Goal: Information Seeking & Learning: Learn about a topic

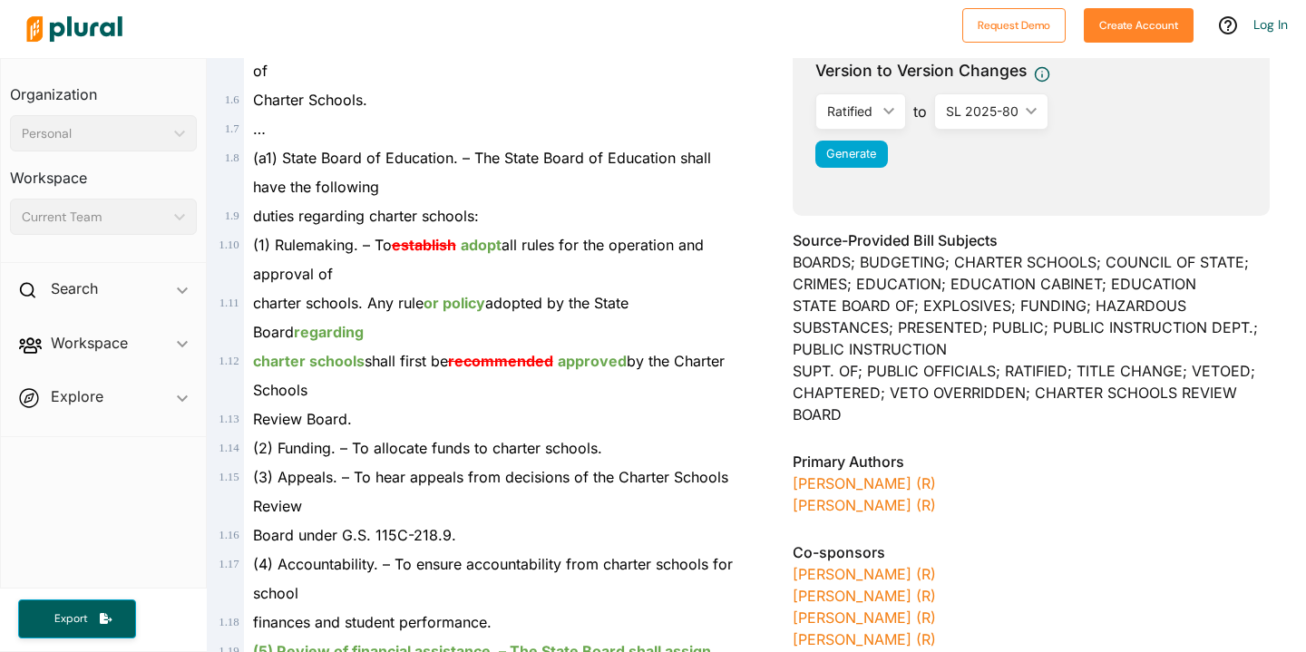
scroll to position [425, 0]
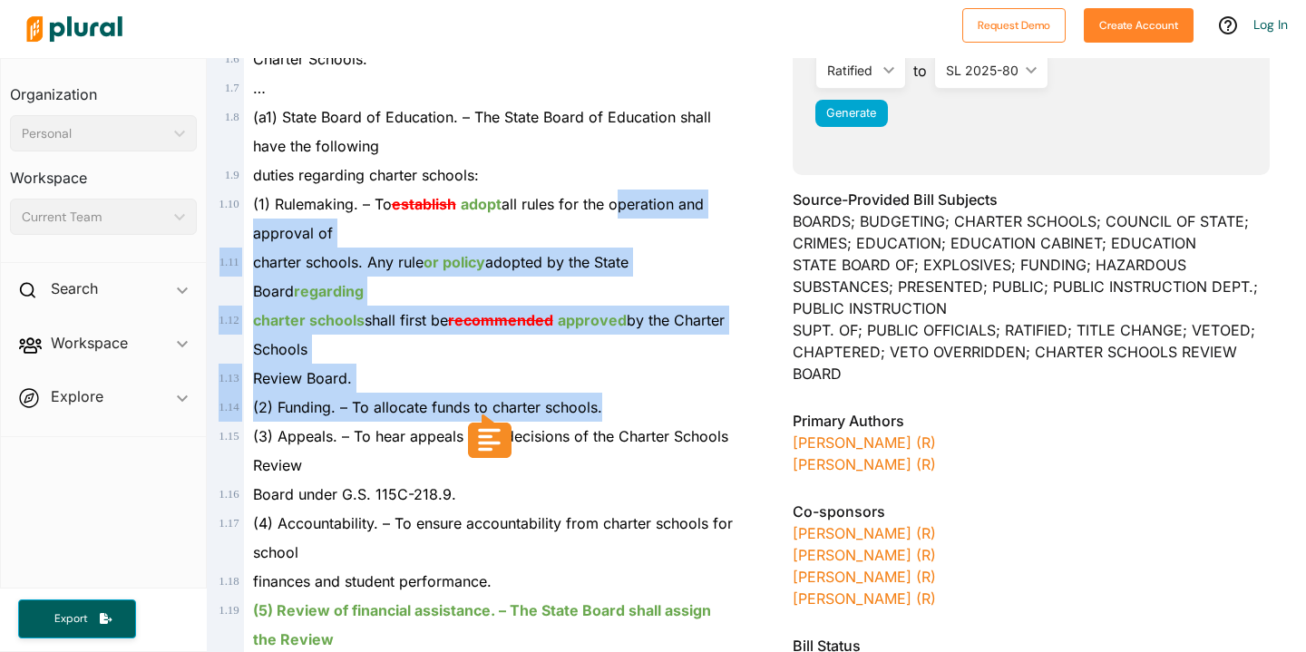
drag, startPoint x: 615, startPoint y: 199, endPoint x: 640, endPoint y: 426, distance: 229.0
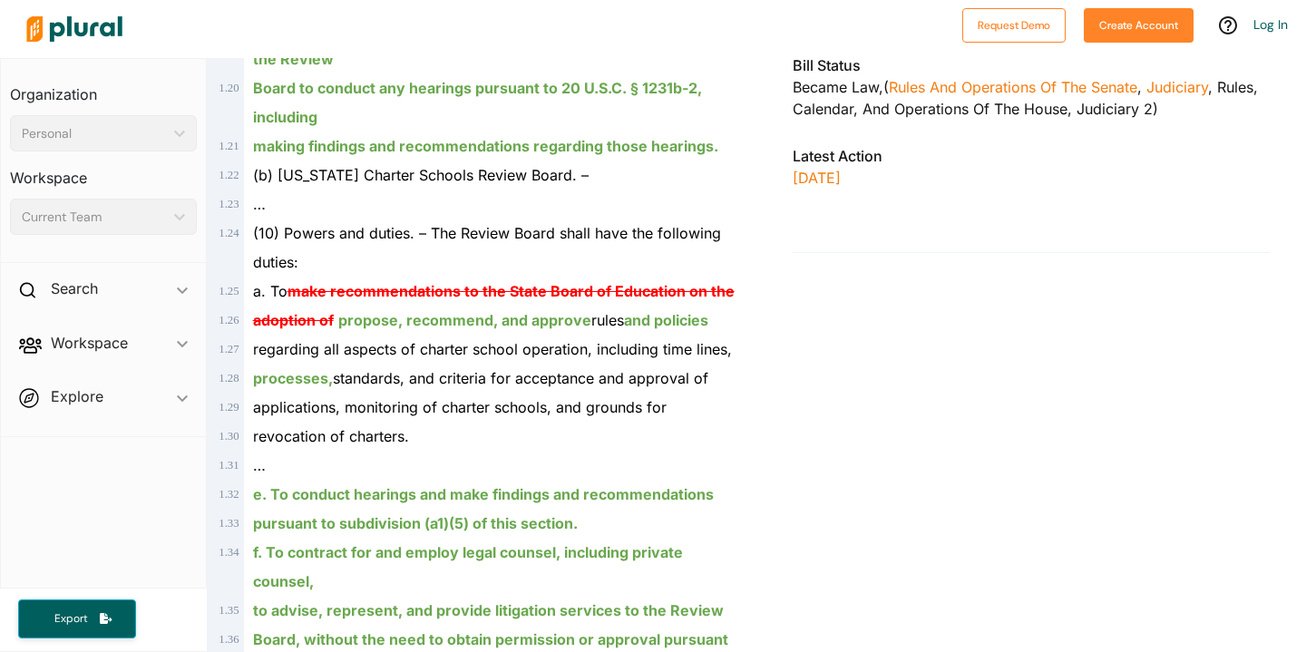
click at [635, 384] on span "processes, standards, and criteria for acceptance and approval of" at bounding box center [480, 378] width 455 height 18
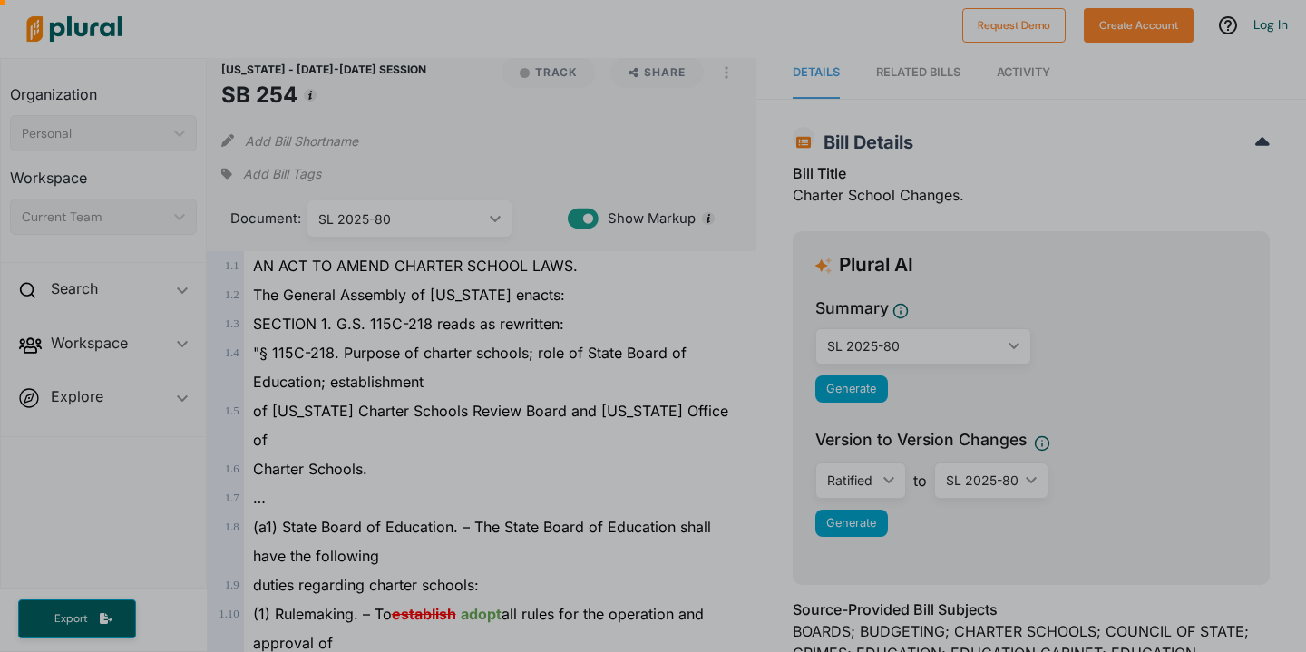
scroll to position [0, 0]
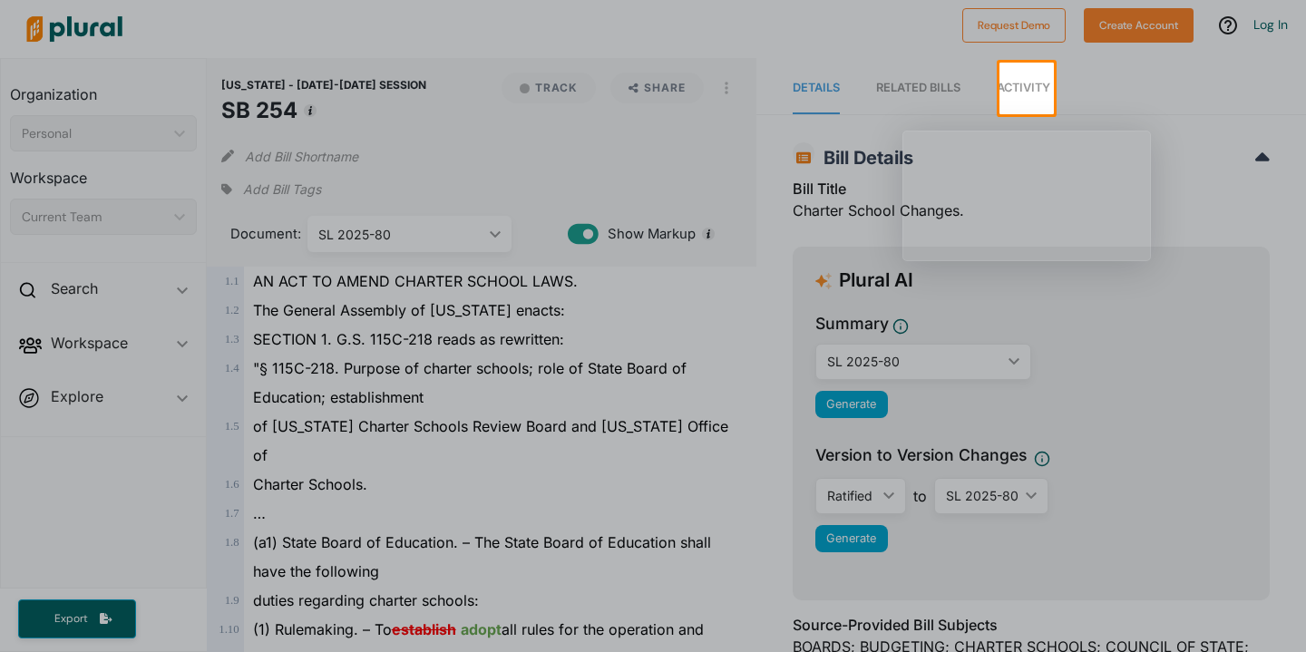
click at [660, 355] on div at bounding box center [653, 383] width 1306 height 538
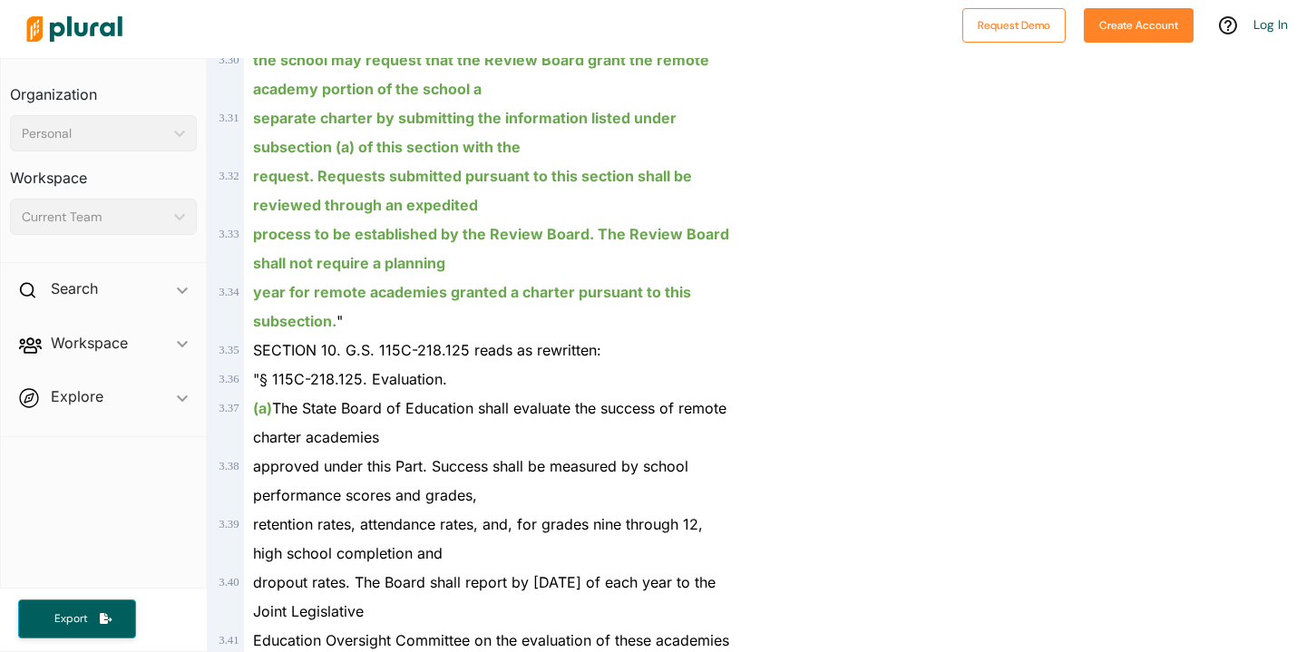
scroll to position [6517, 0]
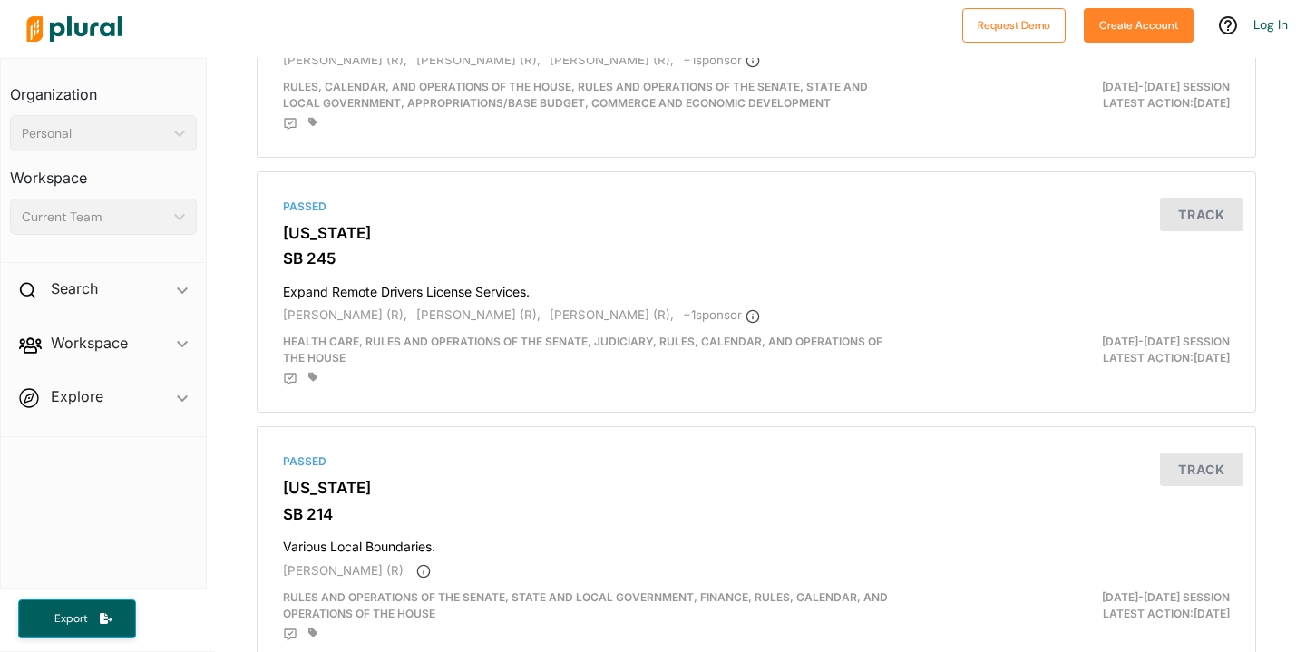
scroll to position [2939, 0]
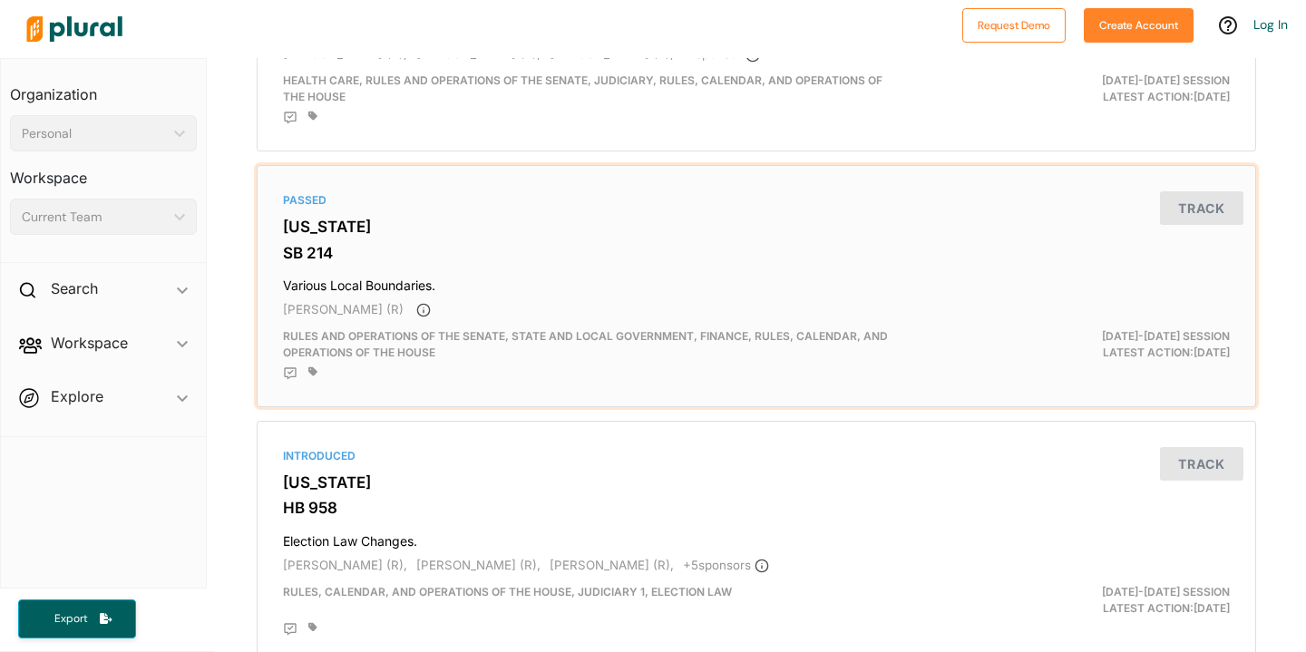
click at [647, 274] on div "Passed North Carolina SB 214 Various Local Boundaries. Benton Sawrey (R) Rules …" at bounding box center [756, 286] width 983 height 226
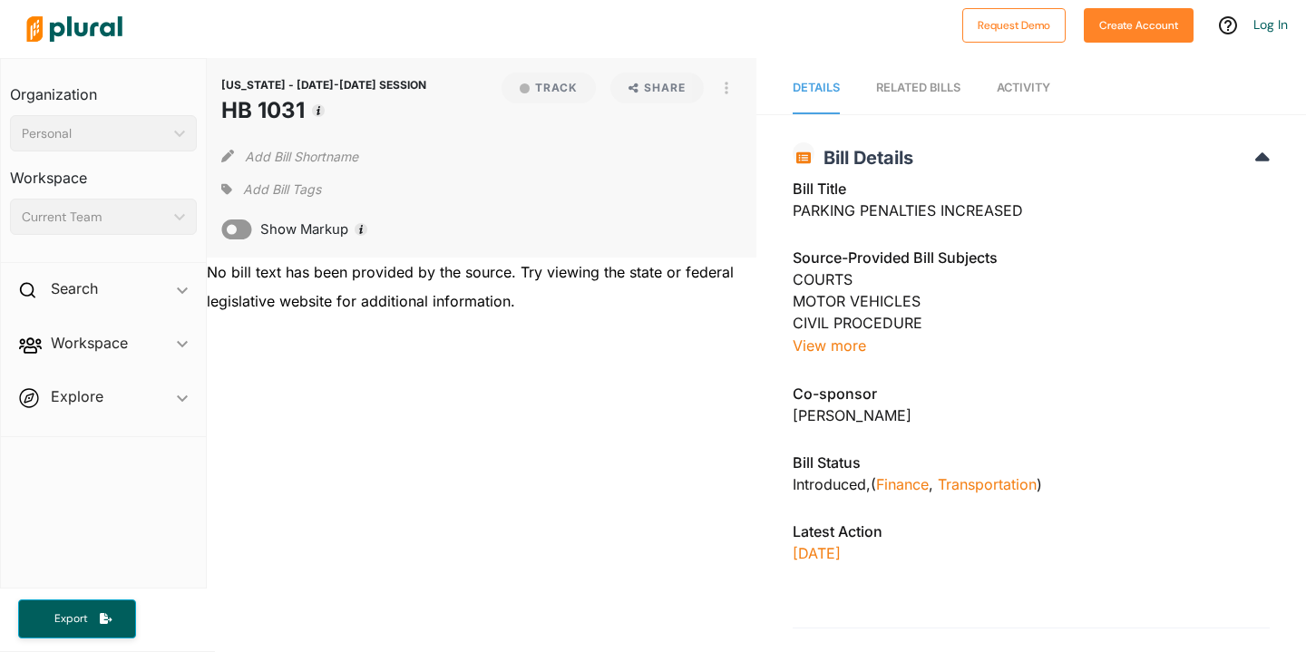
click at [589, 274] on div "No bill text has been provided by the source. Try viewing the state or federal …" at bounding box center [482, 287] width 550 height 58
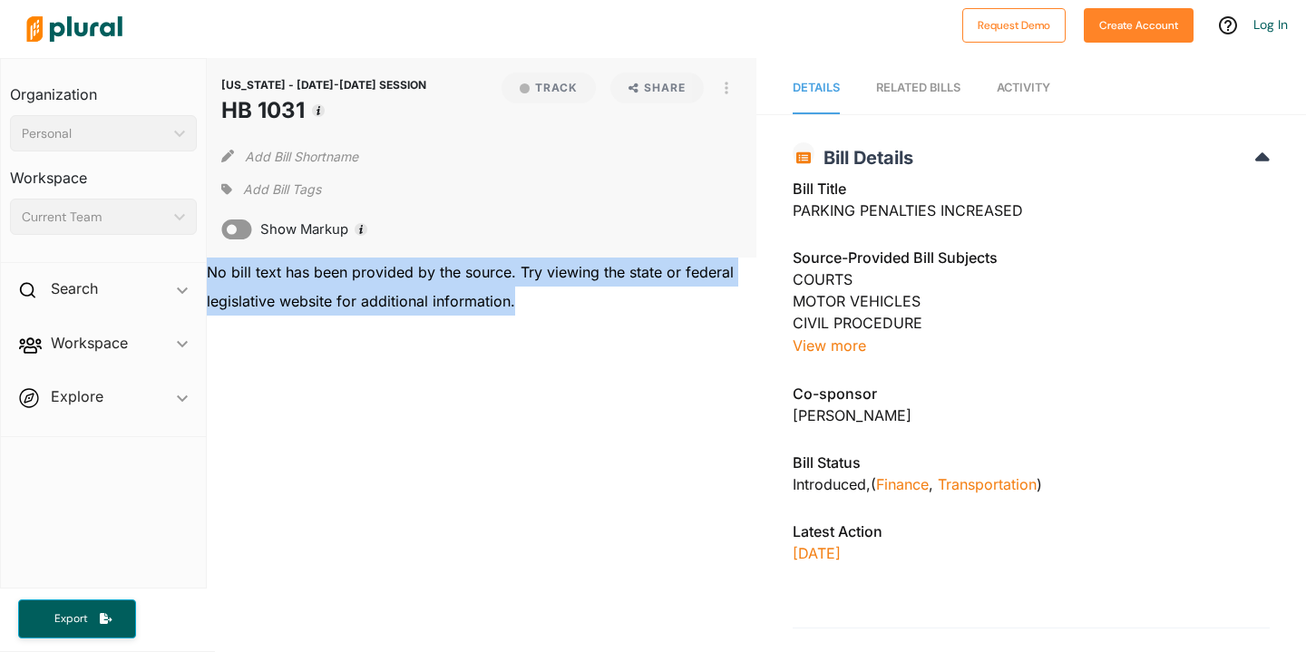
click at [589, 274] on div "No bill text has been provided by the source. Try viewing the state or federal …" at bounding box center [482, 287] width 550 height 58
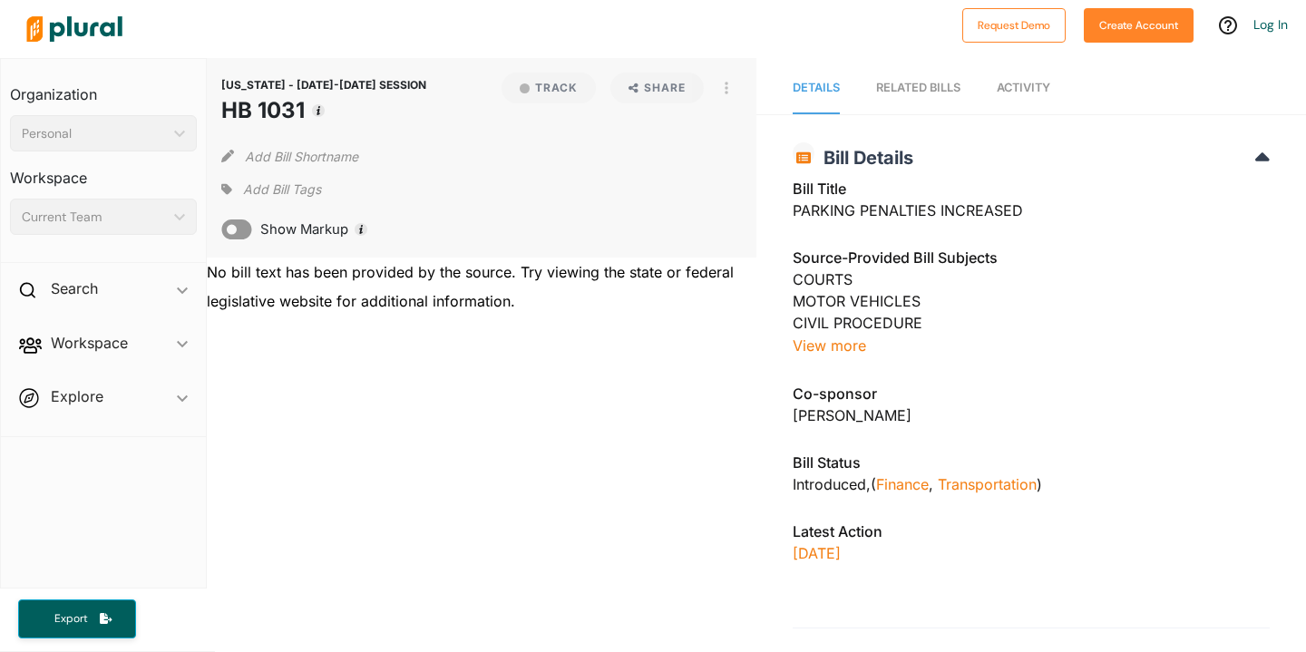
click at [593, 385] on div "NORTH CAROLINA - 1987-1988 SESSION HB 1031 Track Share View Source Print Add Bi…" at bounding box center [482, 350] width 550 height 585
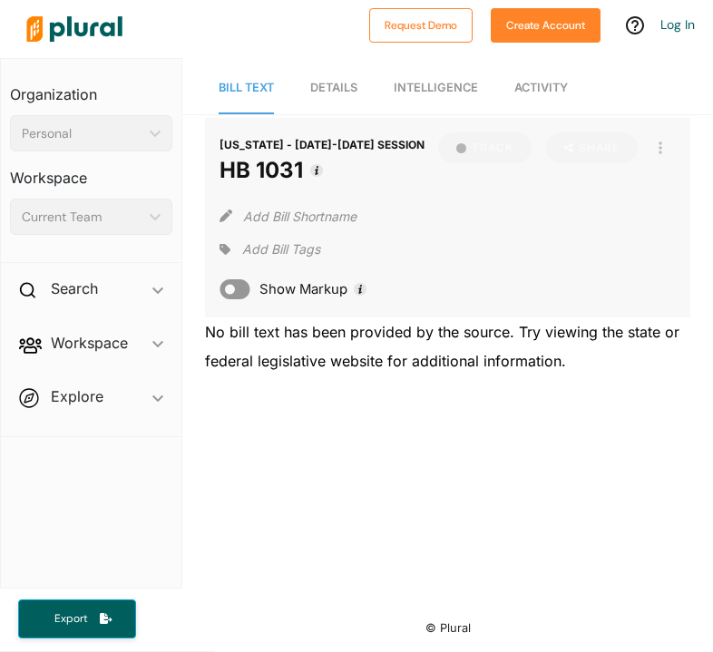
click at [543, 230] on div "Add Bill Shortname" at bounding box center [448, 212] width 456 height 36
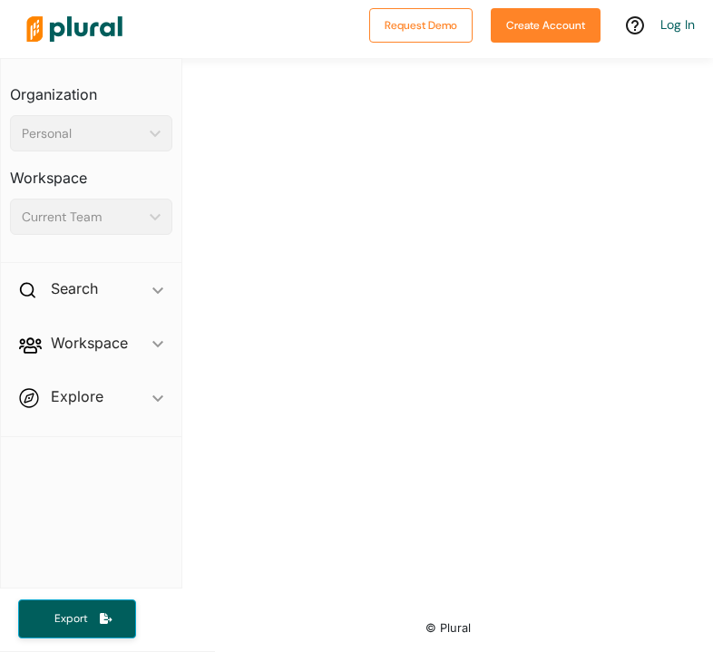
click at [358, 125] on div at bounding box center [447, 329] width 531 height 543
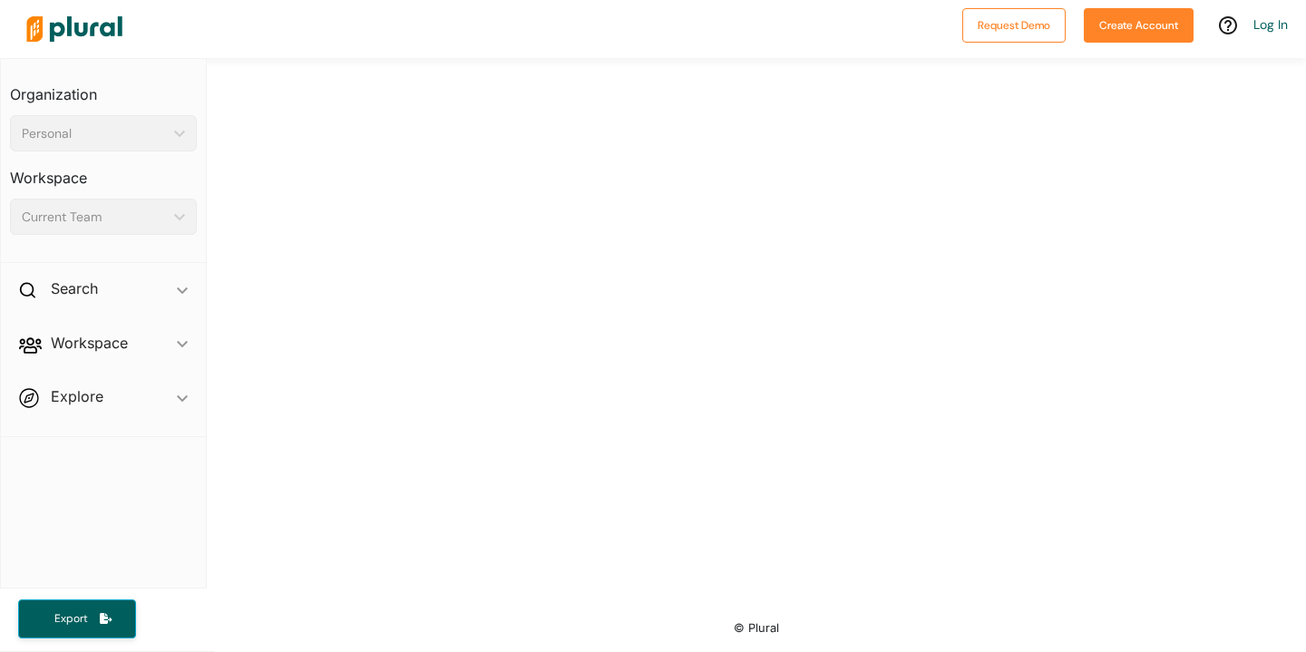
click at [565, 1] on div at bounding box center [485, 29] width 935 height 64
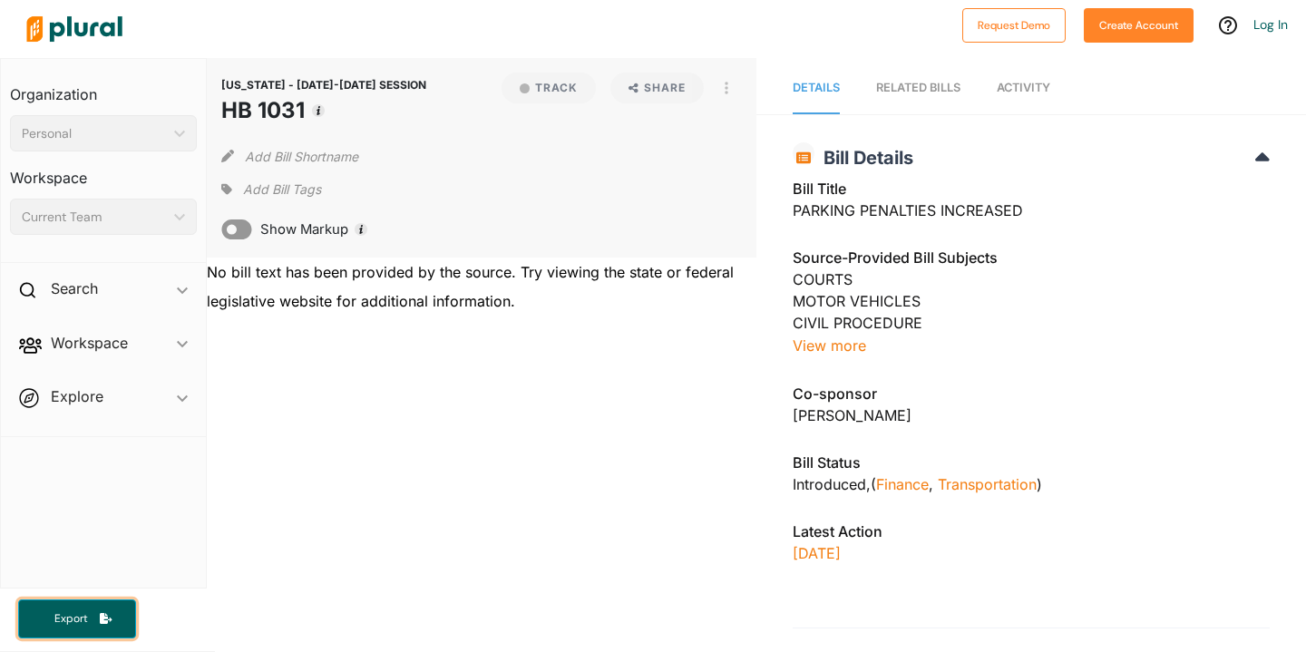
click at [116, 624] on button "Export" at bounding box center [77, 619] width 118 height 39
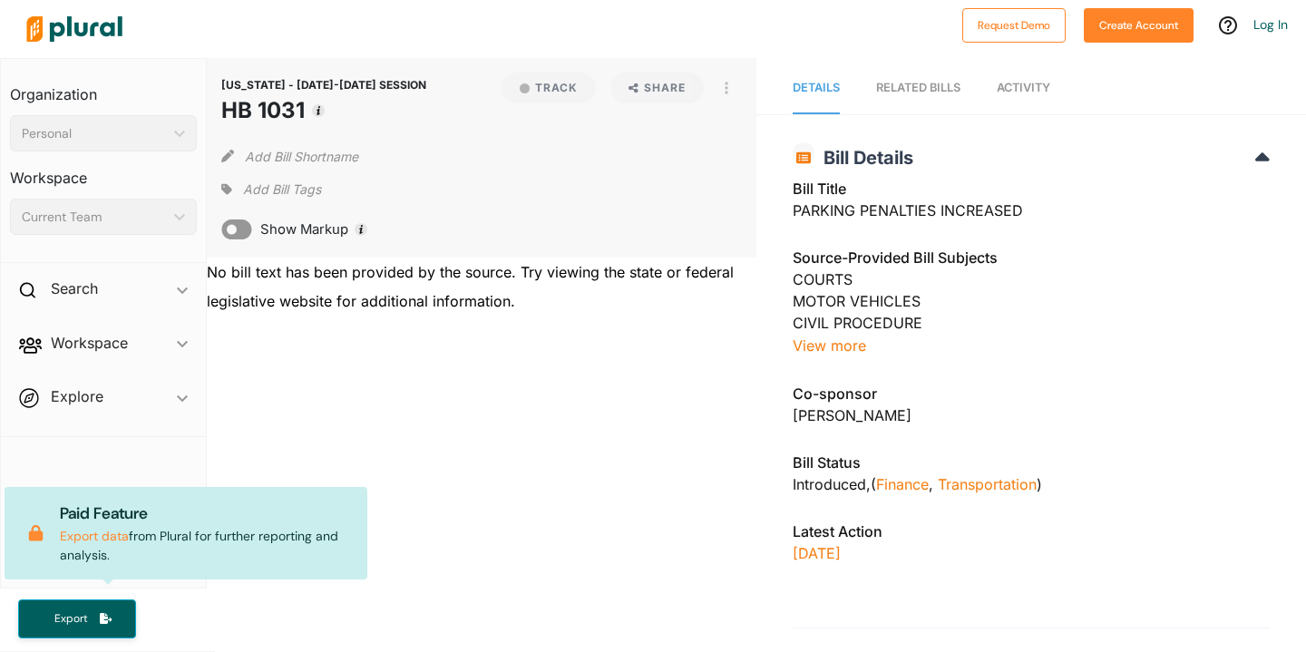
scroll to position [42, 0]
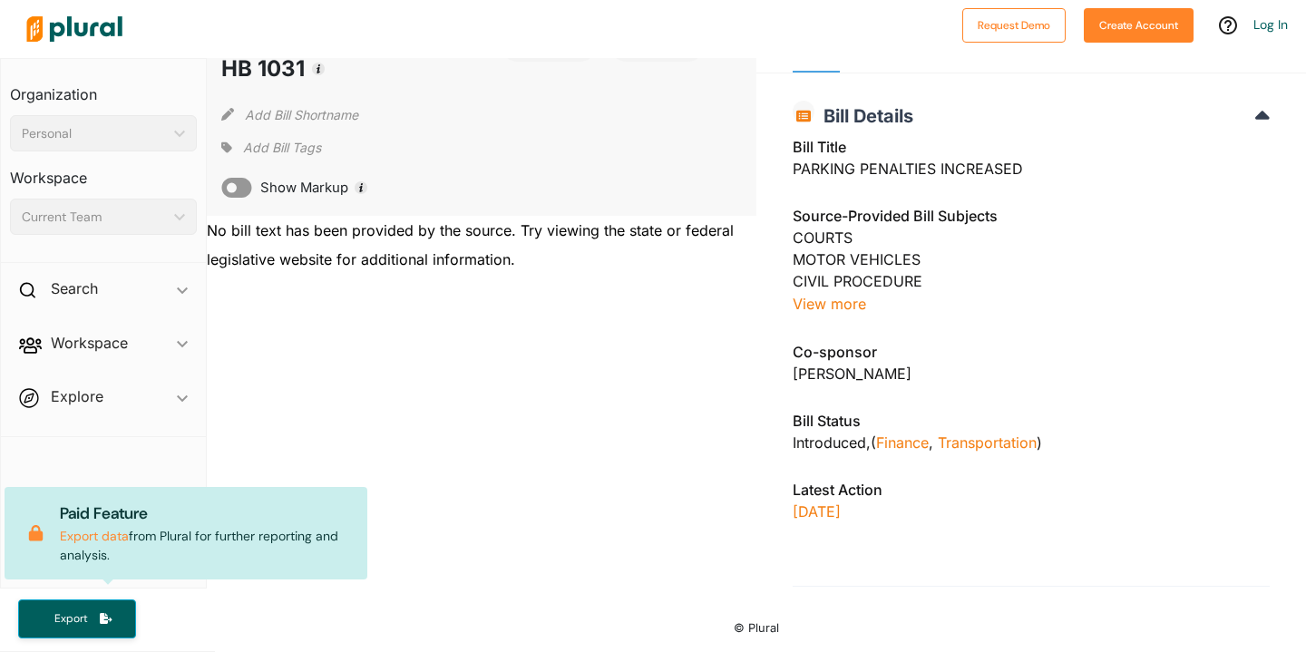
click at [807, 275] on div "CIVIL PROCEDURE" at bounding box center [1031, 281] width 477 height 22
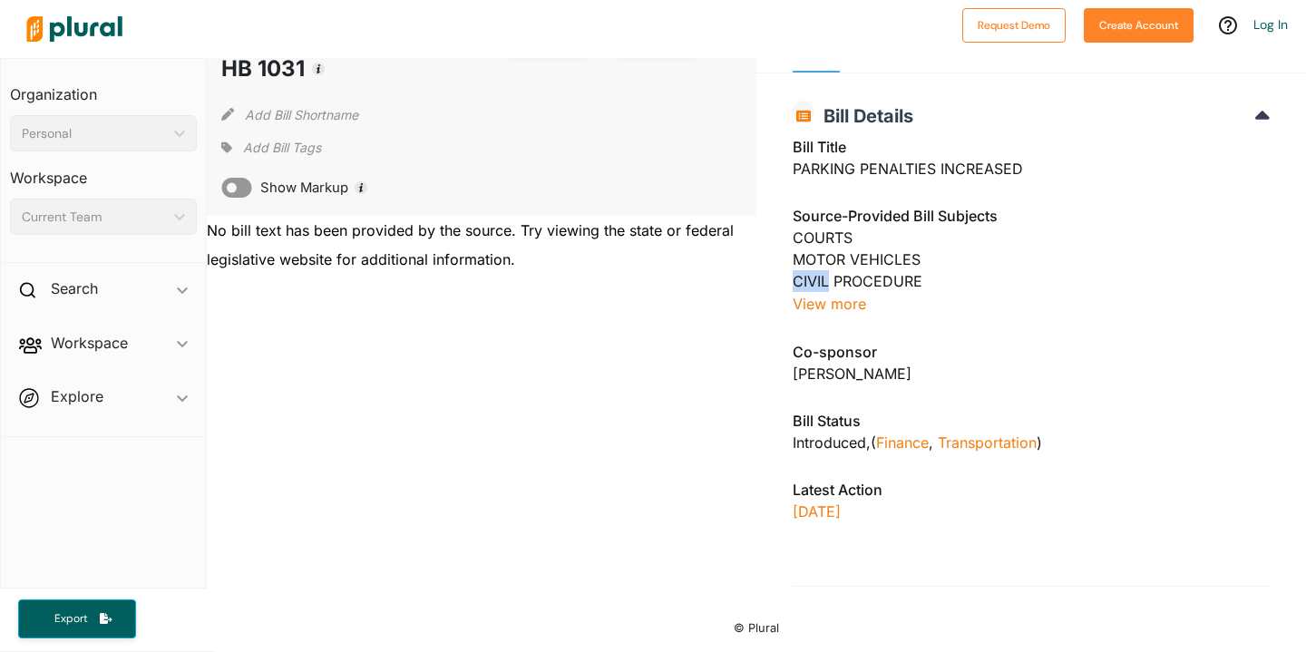
click at [807, 275] on div "CIVIL PROCEDURE" at bounding box center [1031, 281] width 477 height 22
click at [1255, 113] on h2 "Bill Details" at bounding box center [1031, 116] width 477 height 22
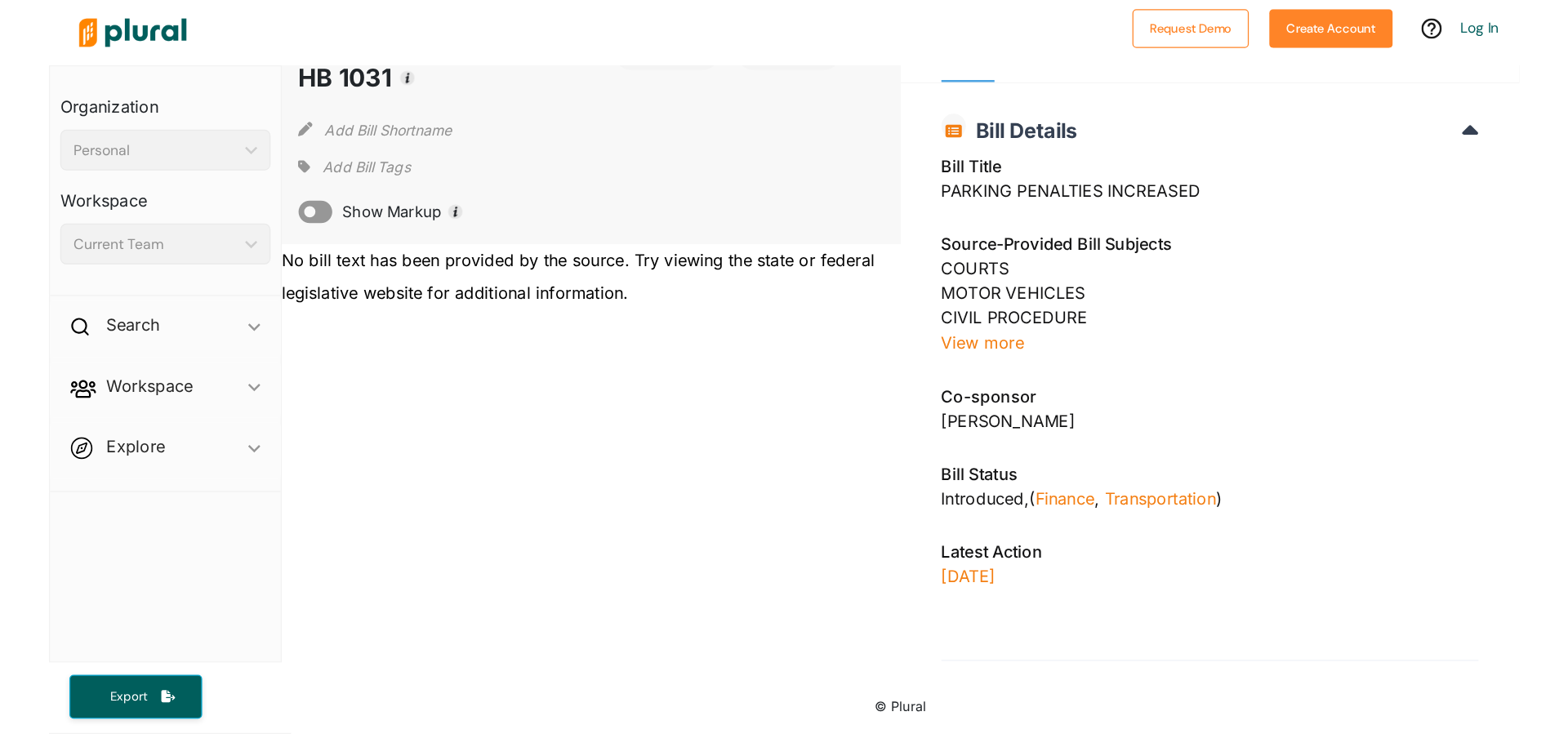
scroll to position [0, 0]
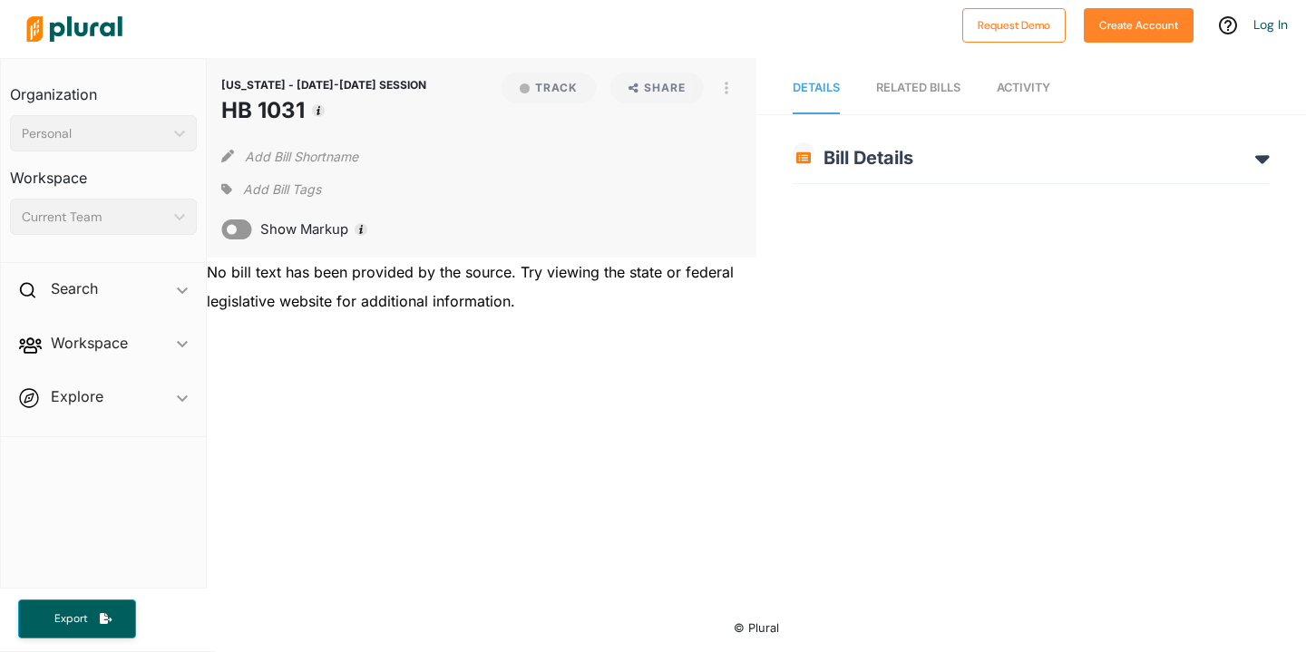
click at [1261, 153] on icon at bounding box center [1263, 158] width 15 height 23
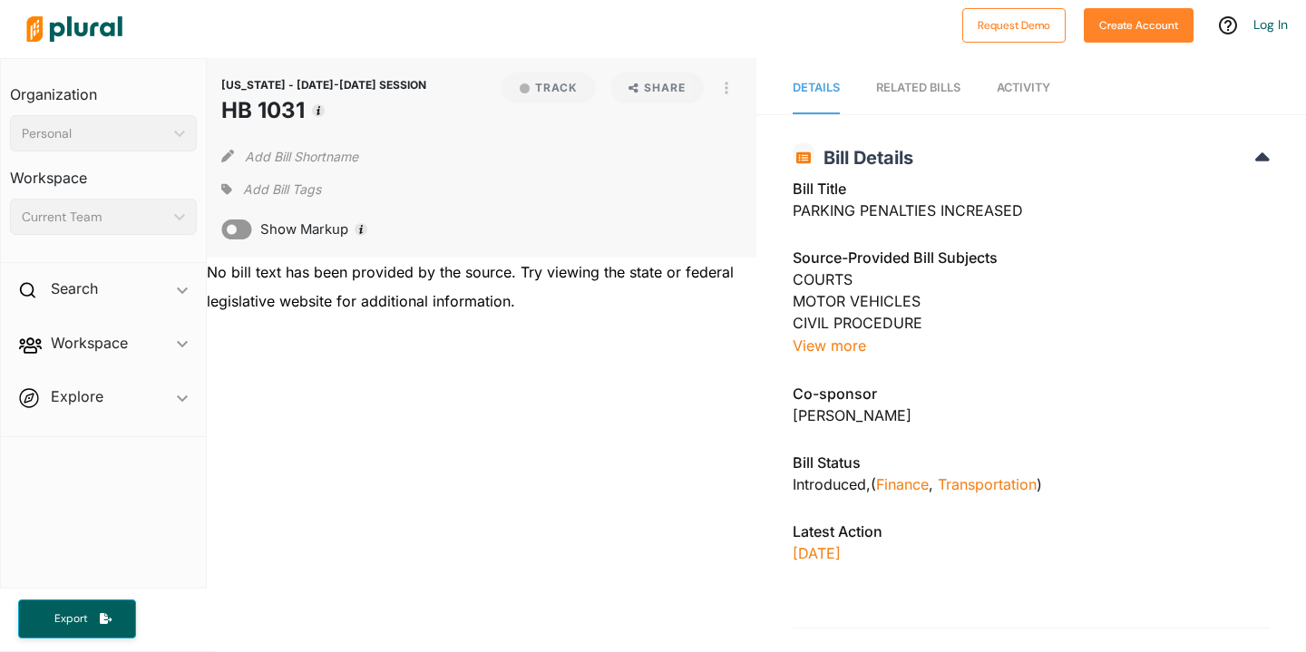
click at [914, 107] on link "RELATED BILLS" at bounding box center [918, 89] width 84 height 52
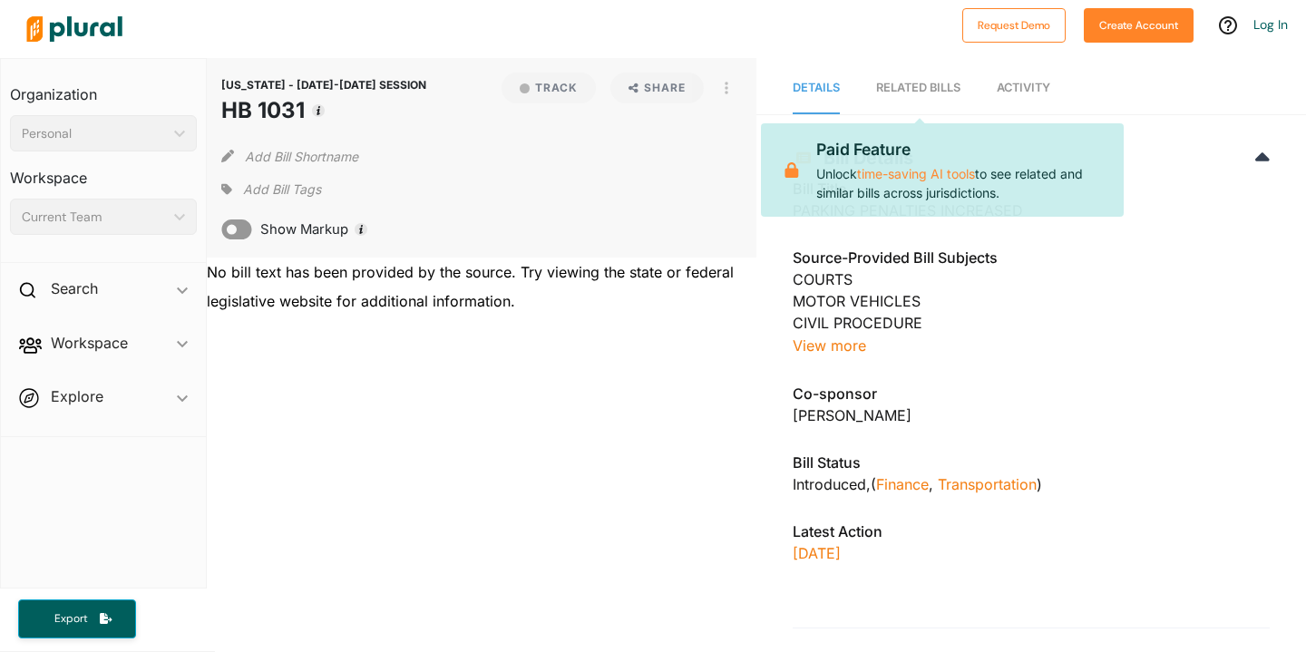
click at [1030, 98] on link "Activity" at bounding box center [1024, 89] width 54 height 52
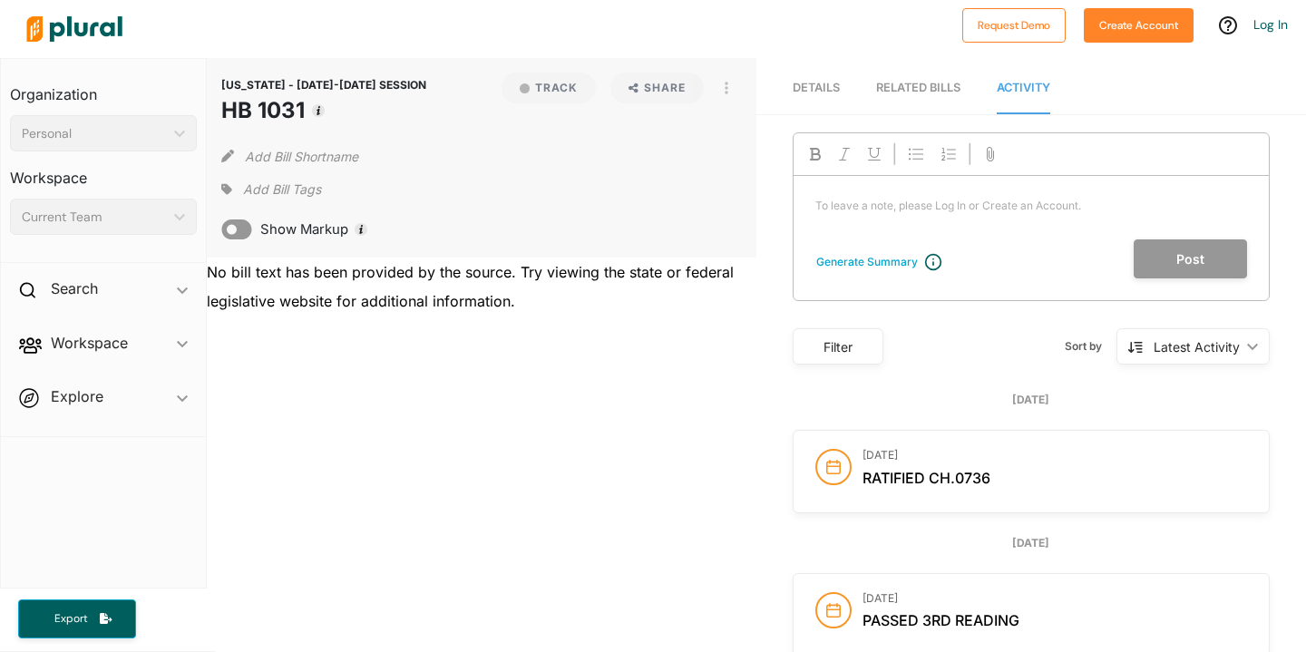
click at [1023, 212] on p "To leave a note, please Log In or Create an Account. ﻿" at bounding box center [1032, 206] width 432 height 16
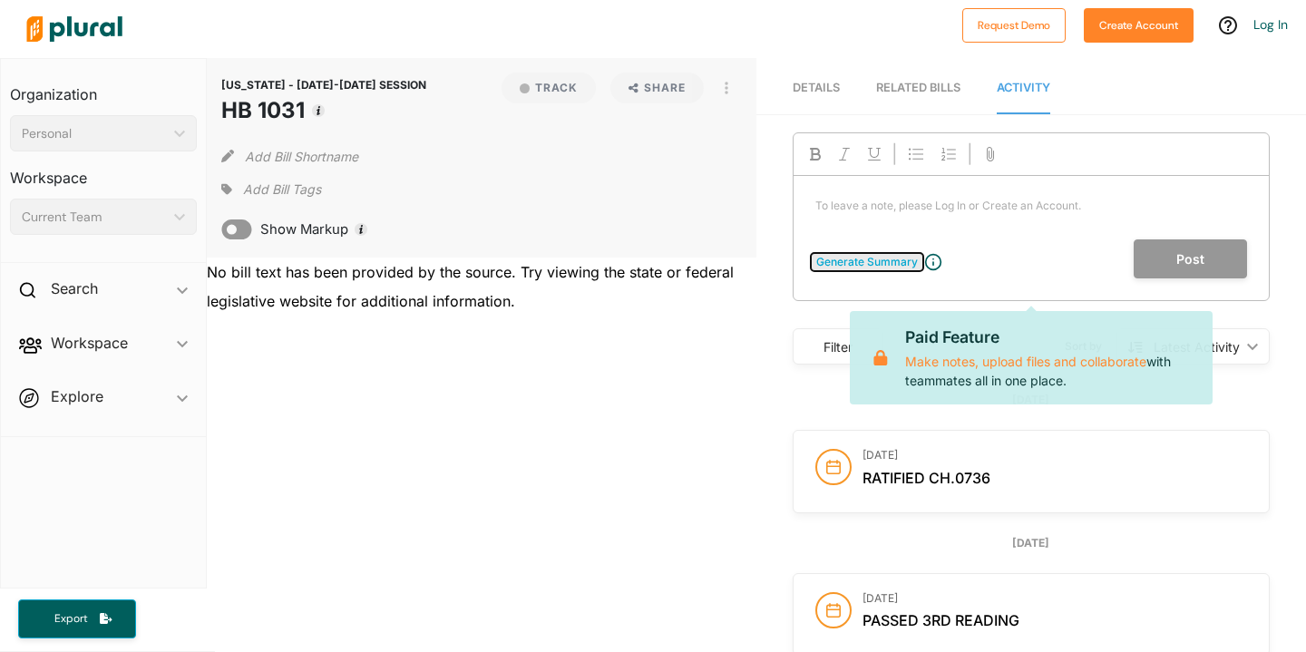
click at [875, 260] on div "Generate Summary" at bounding box center [868, 262] width 102 height 16
